Goal: Navigation & Orientation: Find specific page/section

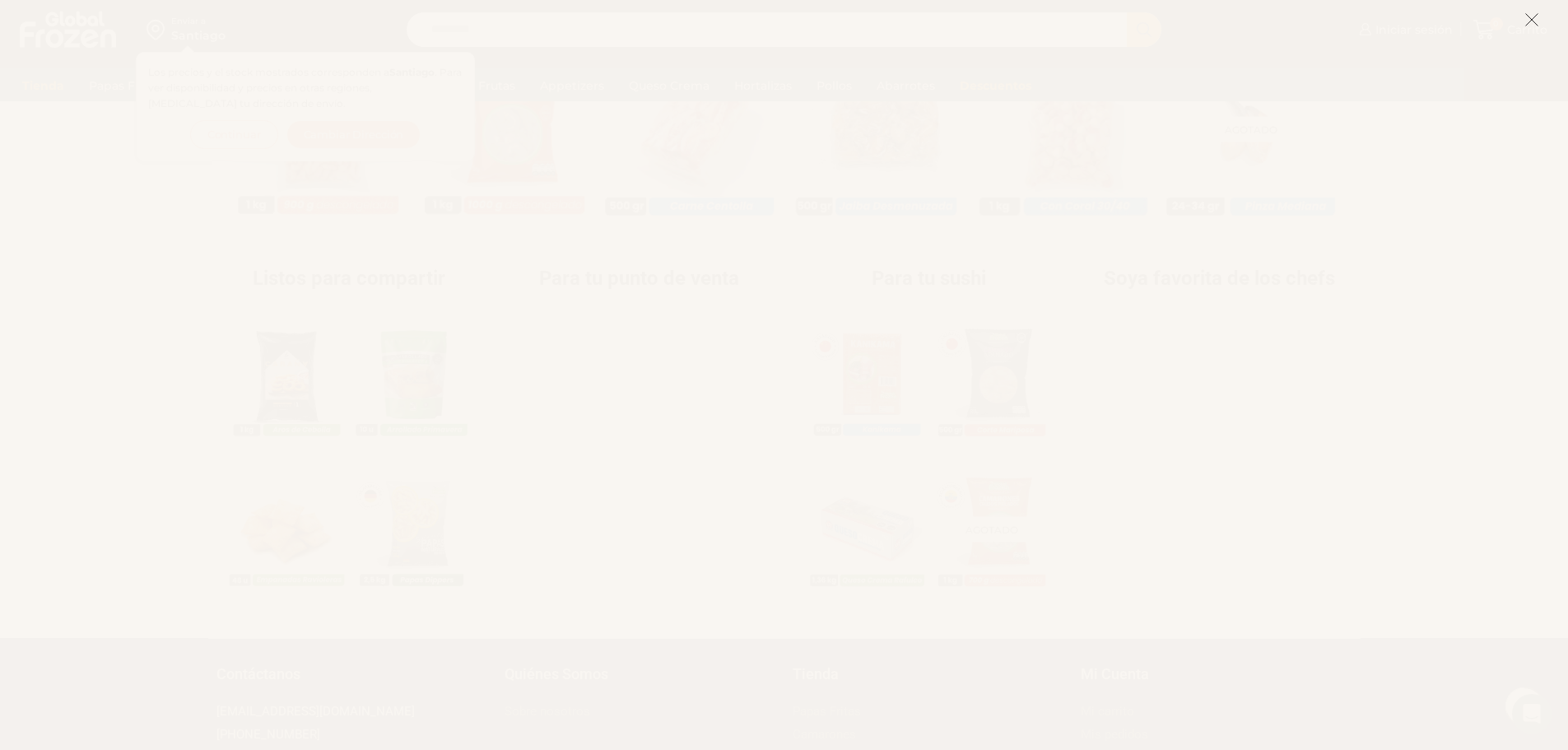
scroll to position [1647, 0]
click at [1534, 14] on icon at bounding box center [1532, 20] width 15 height 15
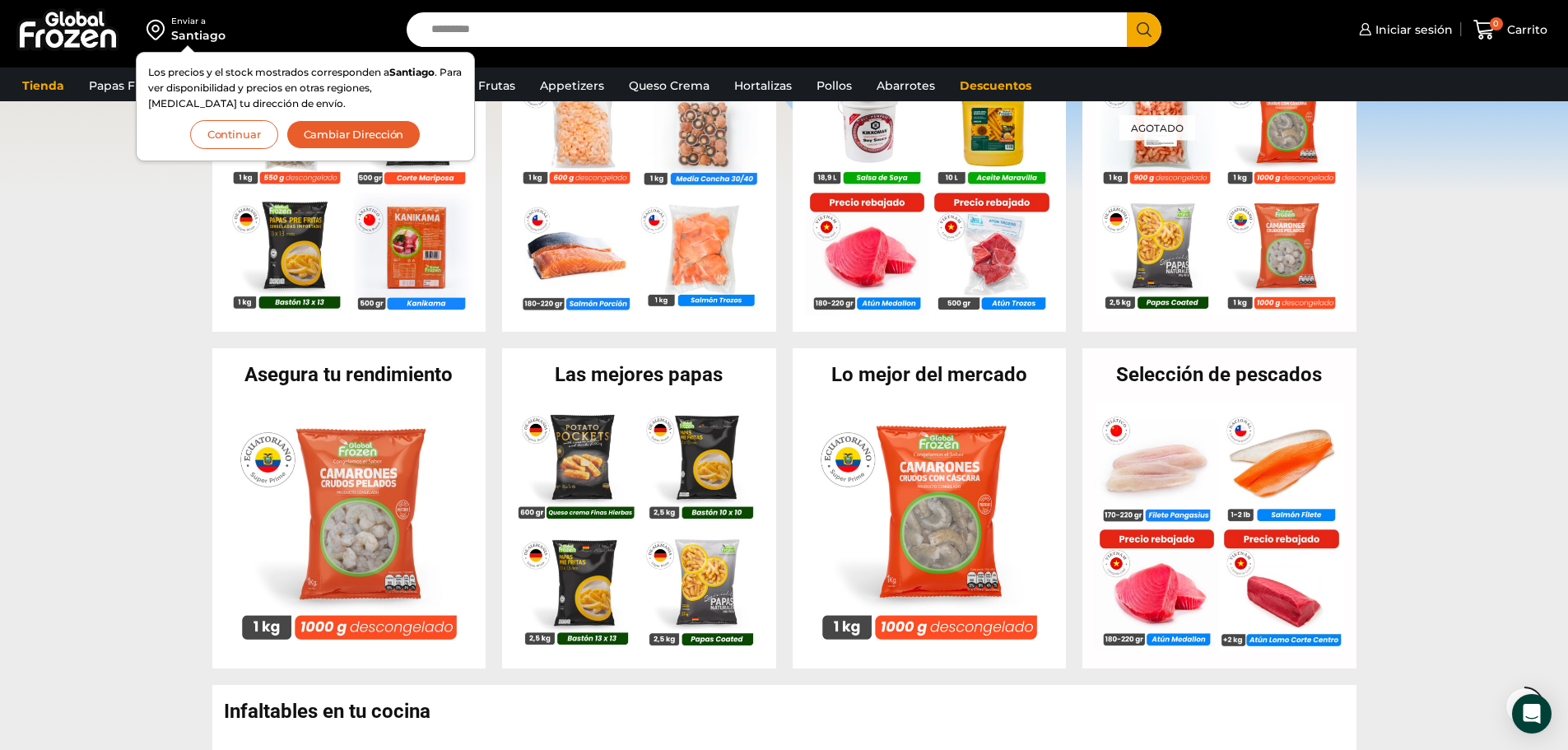
scroll to position [274, 0]
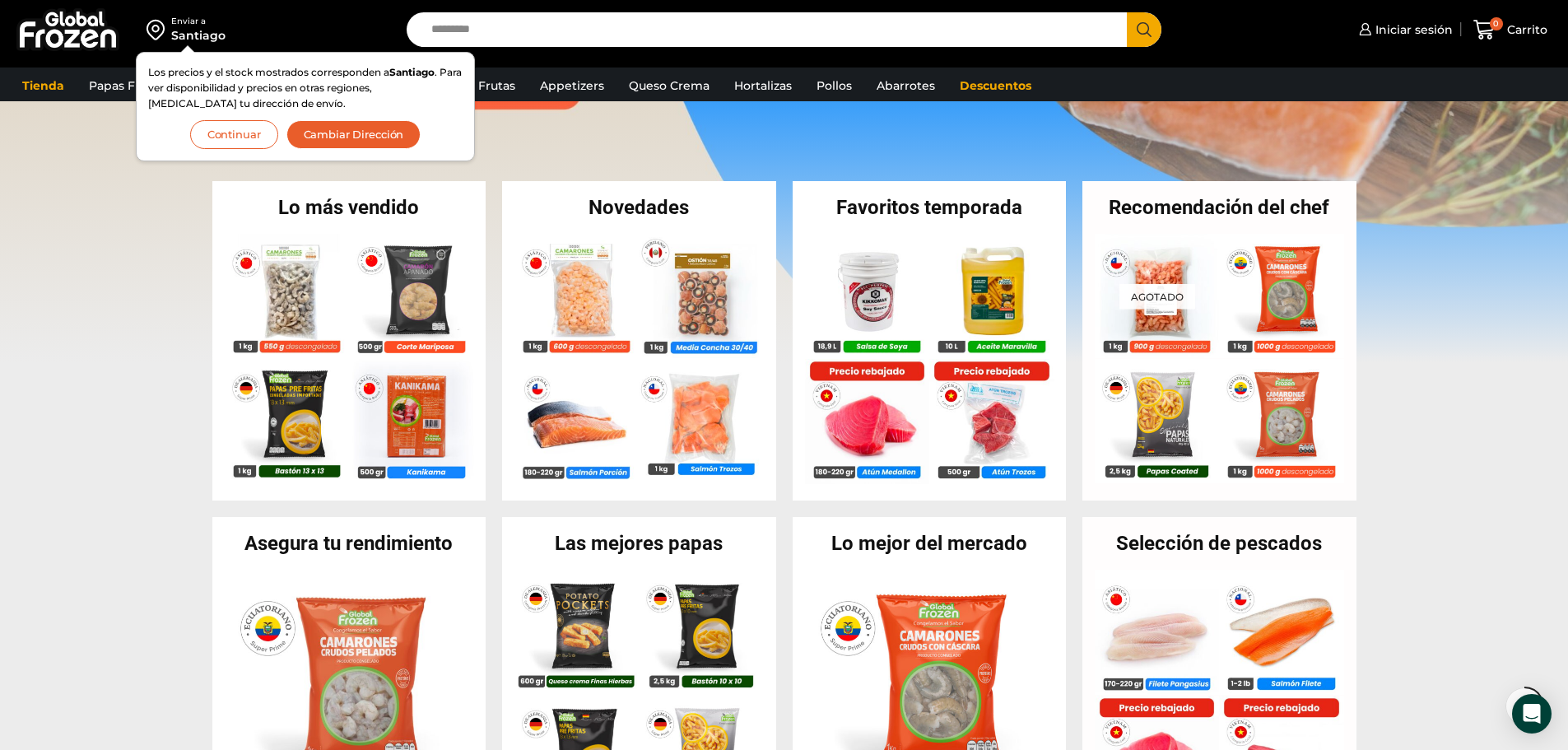
click at [240, 132] on button "Continuar" at bounding box center [234, 134] width 88 height 29
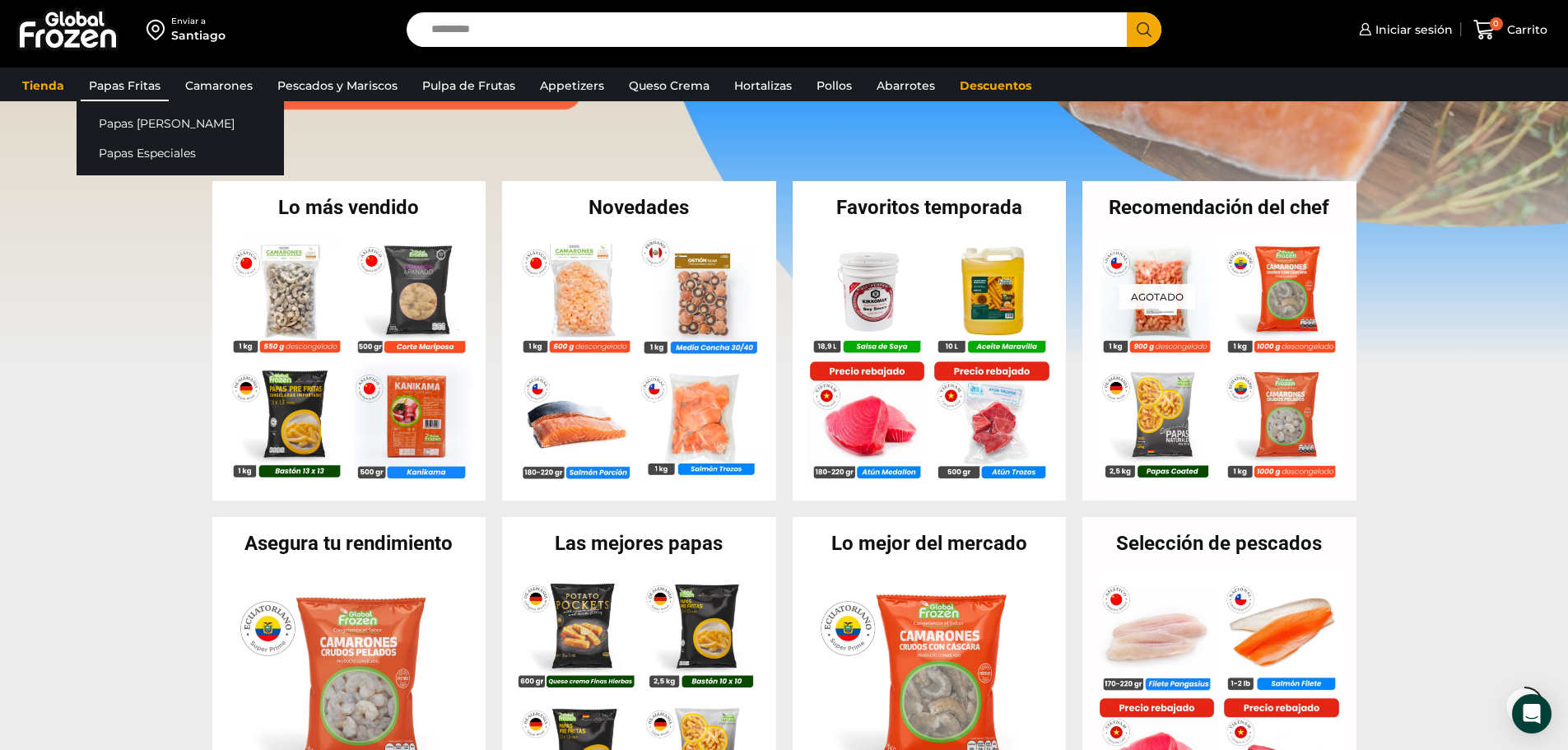
click at [141, 74] on link "Papas Fritas" at bounding box center [124, 85] width 88 height 31
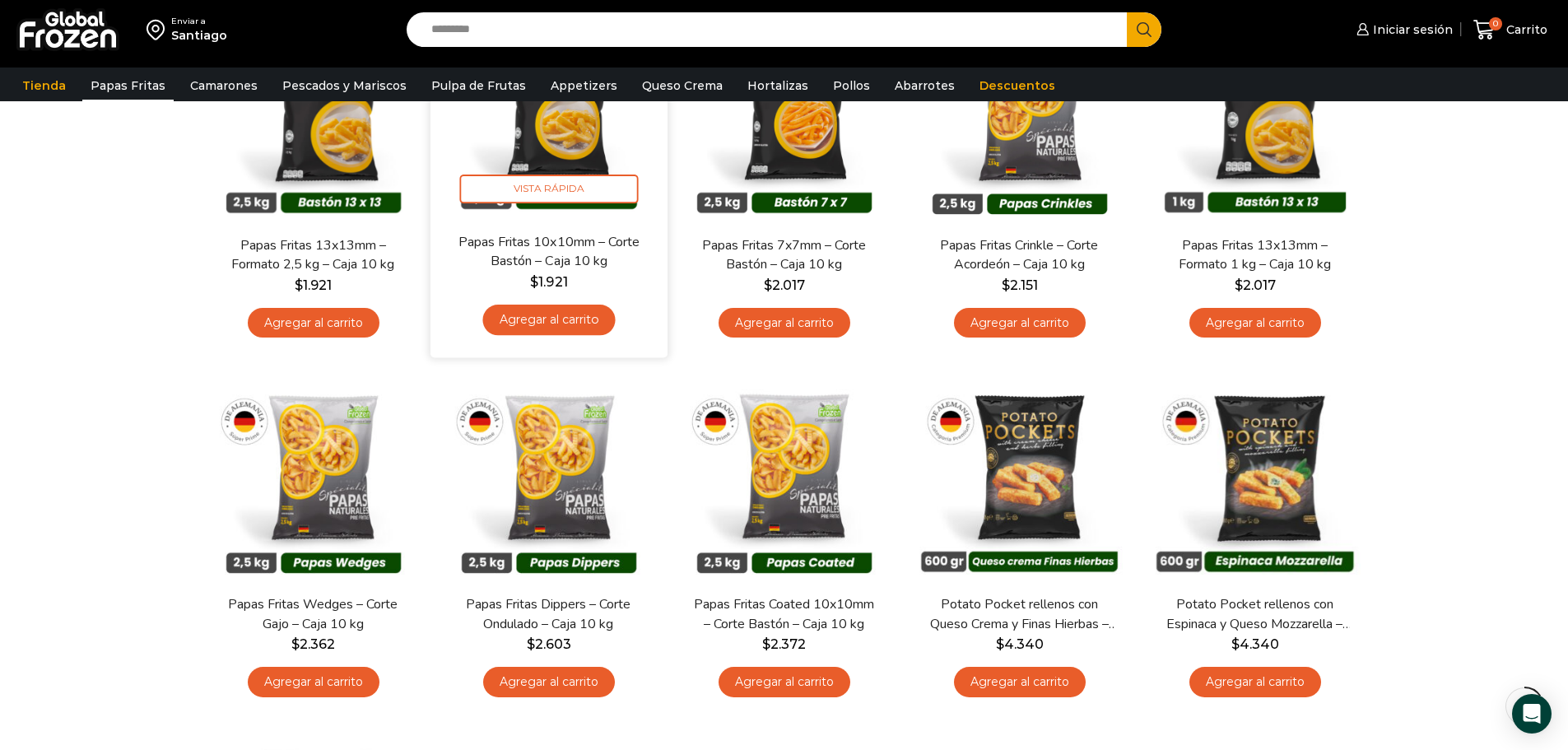
scroll to position [165, 0]
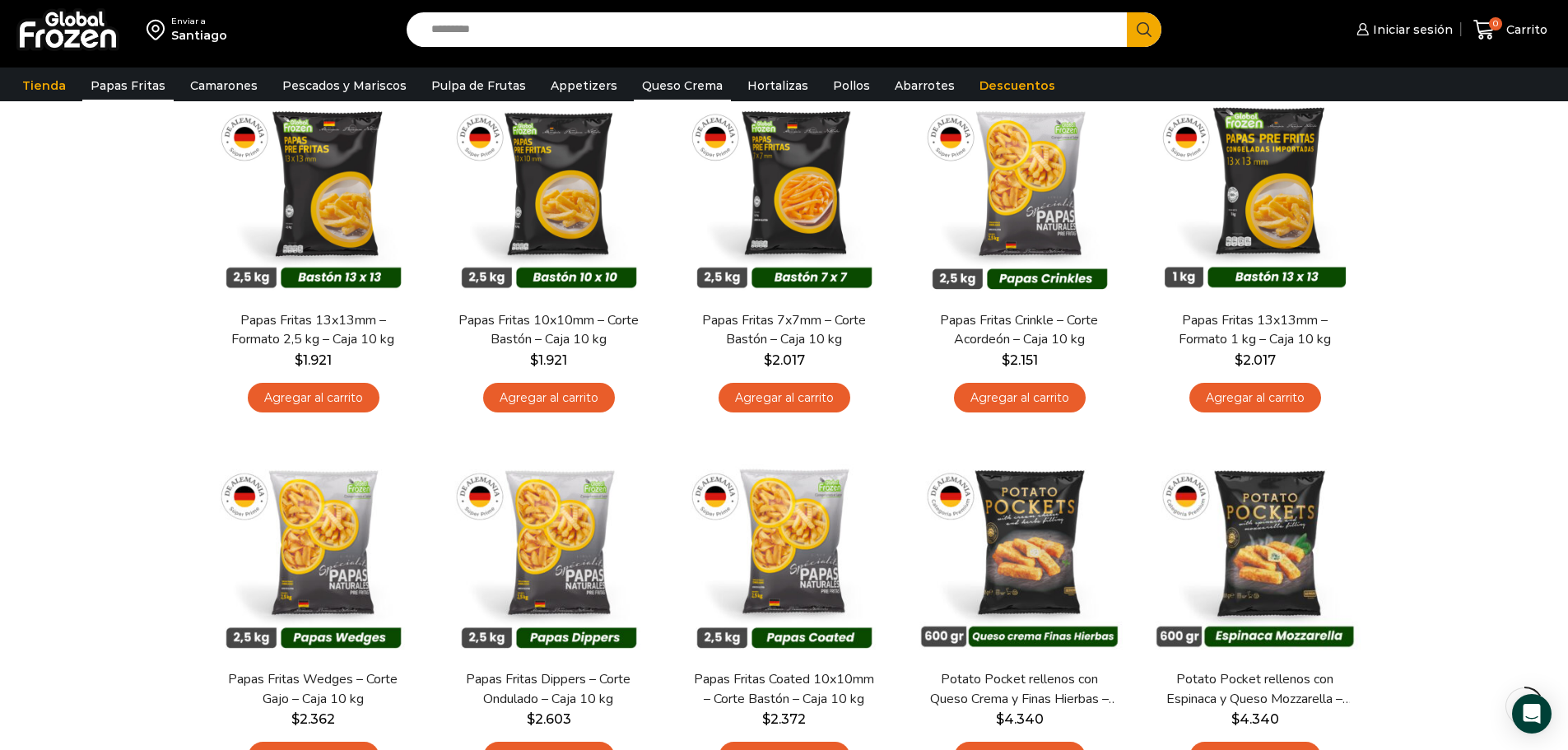
click at [653, 82] on link "Queso Crema" at bounding box center [682, 85] width 98 height 31
